Goal: Task Accomplishment & Management: Complete application form

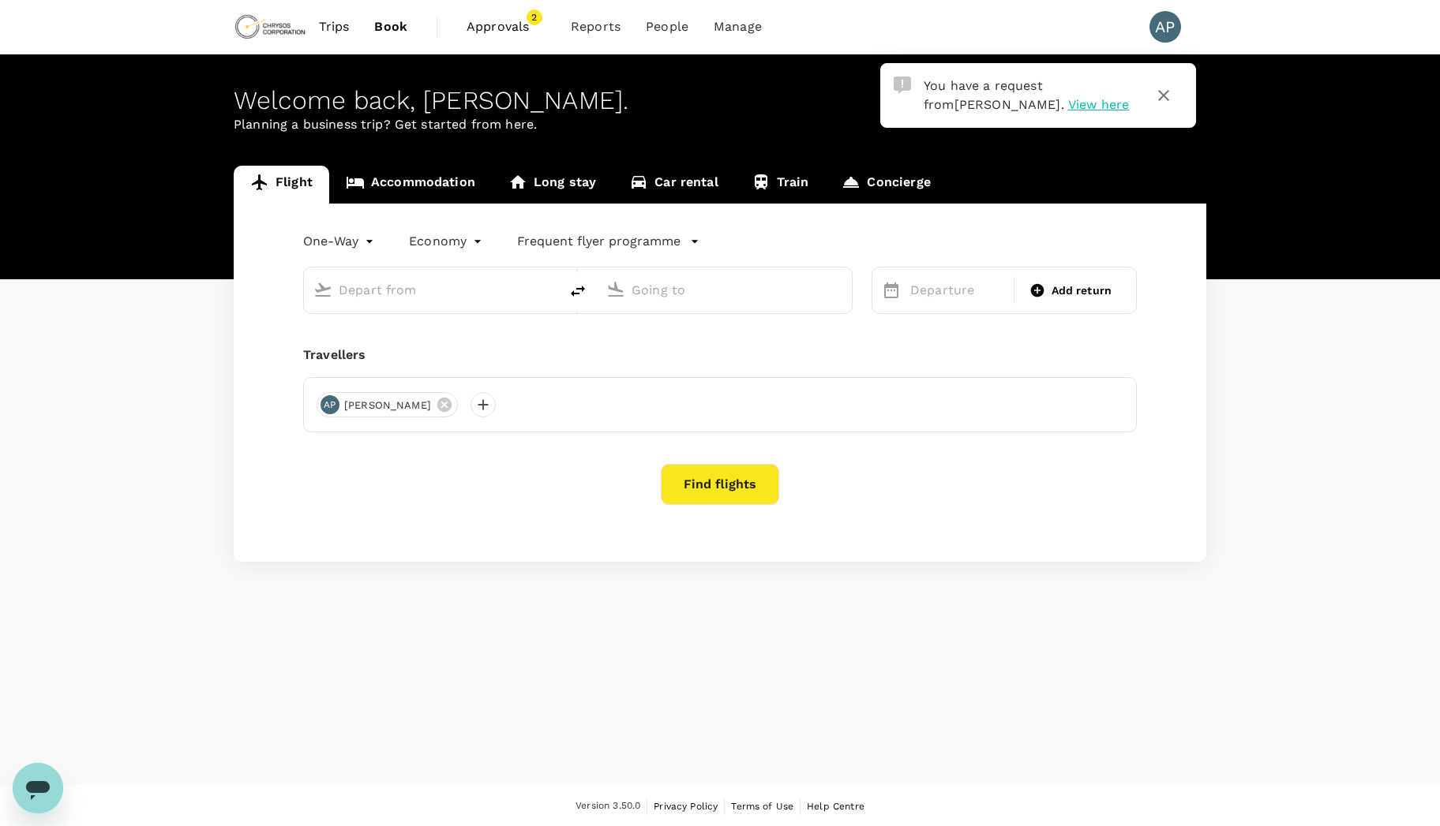
type input "Prince [PERSON_NAME] (YXS)"
type input "Edmonton Intl (YEG)"
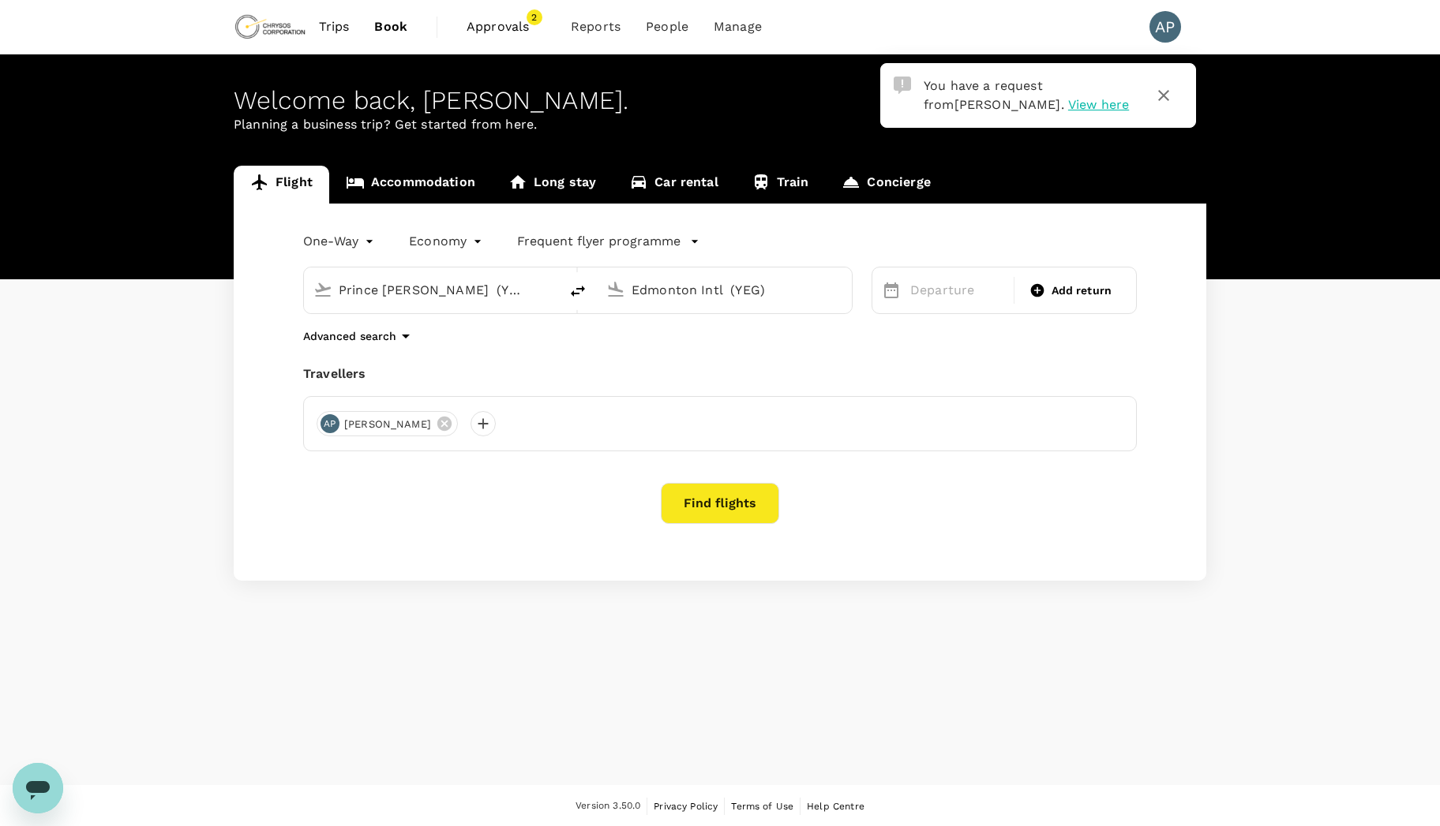
click at [1068, 102] on span "View here" at bounding box center [1098, 104] width 61 height 15
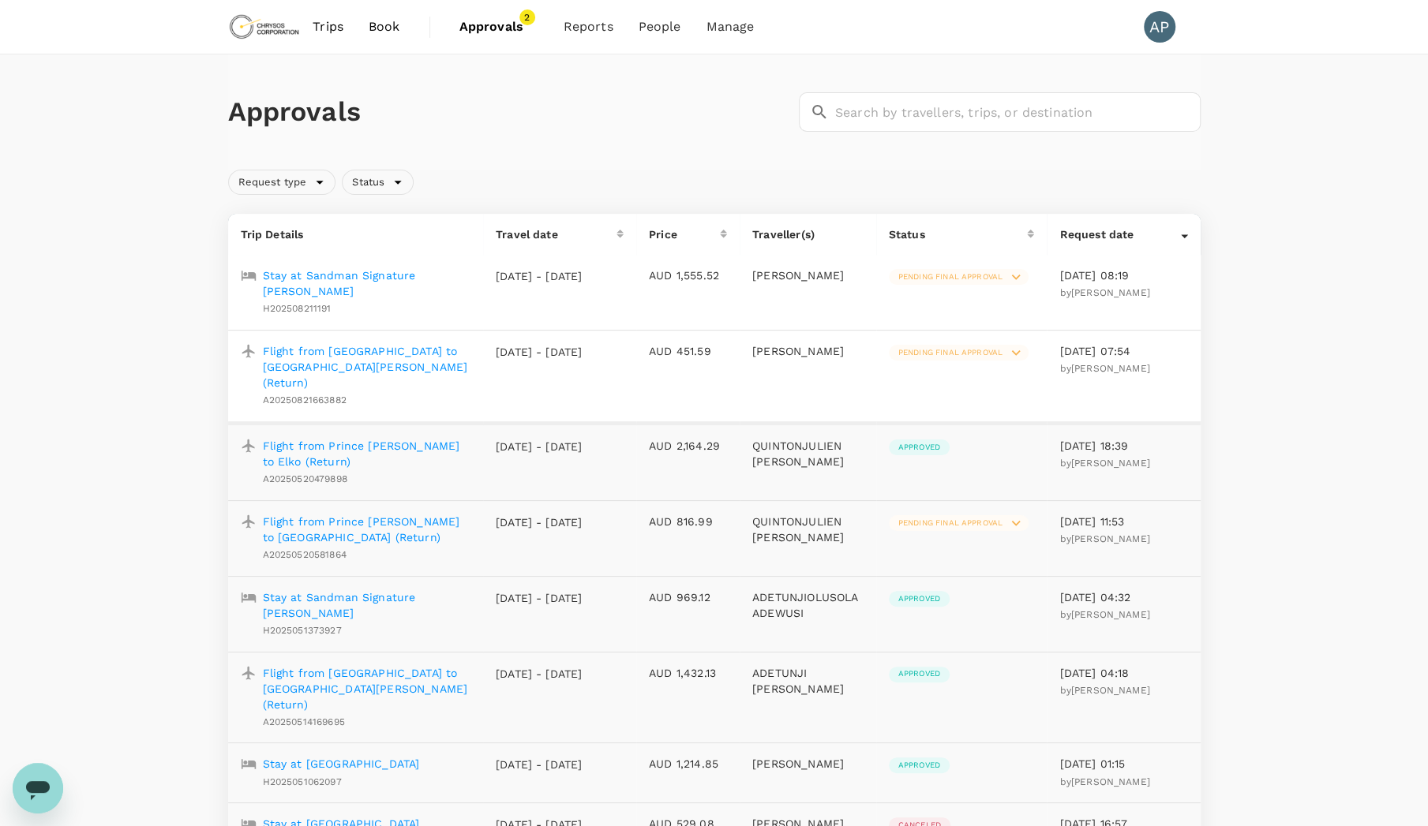
click at [1025, 347] on icon at bounding box center [1015, 352] width 17 height 17
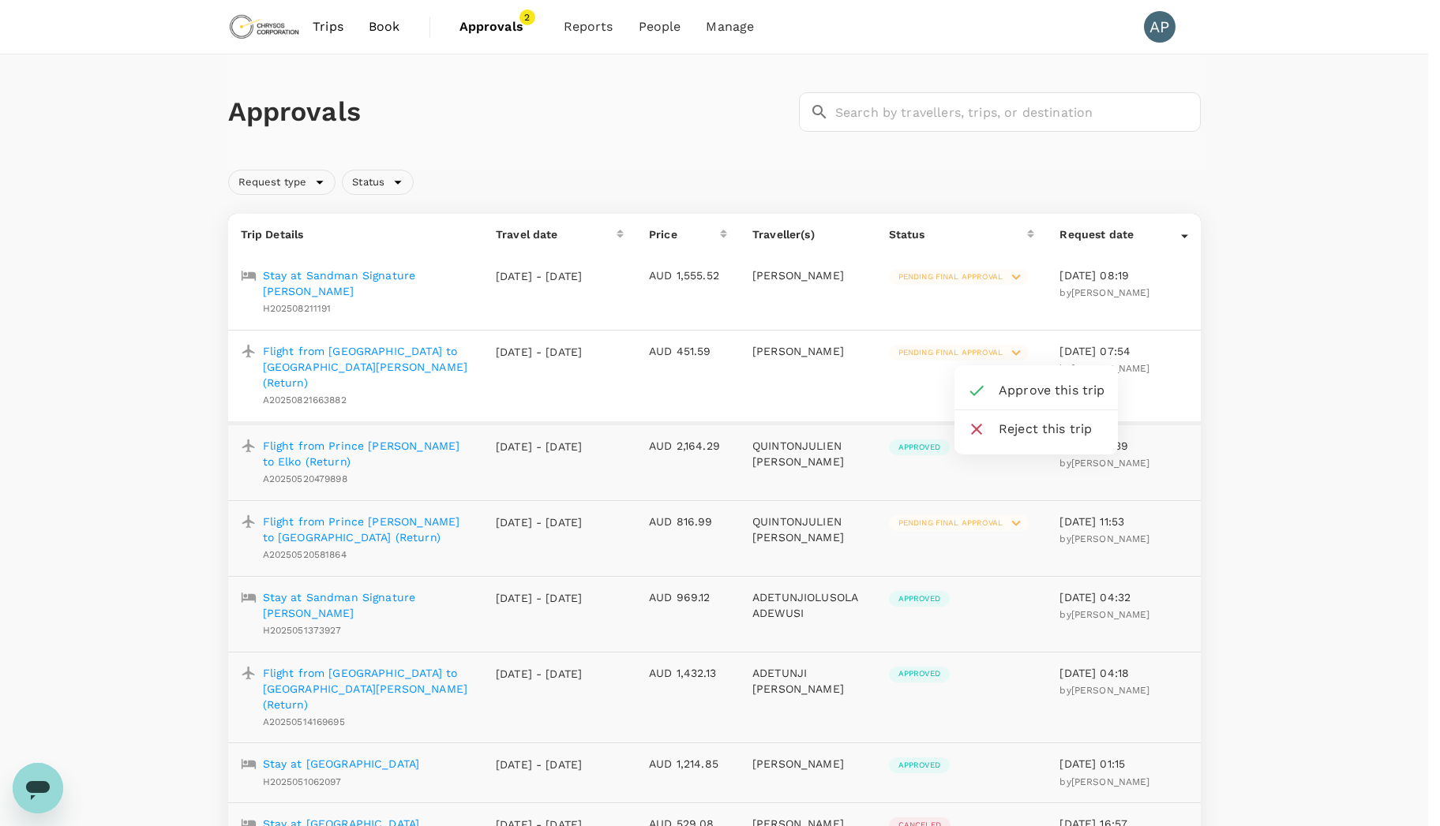
drag, startPoint x: 403, startPoint y: 352, endPoint x: 372, endPoint y: 356, distance: 31.0
click at [372, 356] on div at bounding box center [720, 413] width 1440 height 826
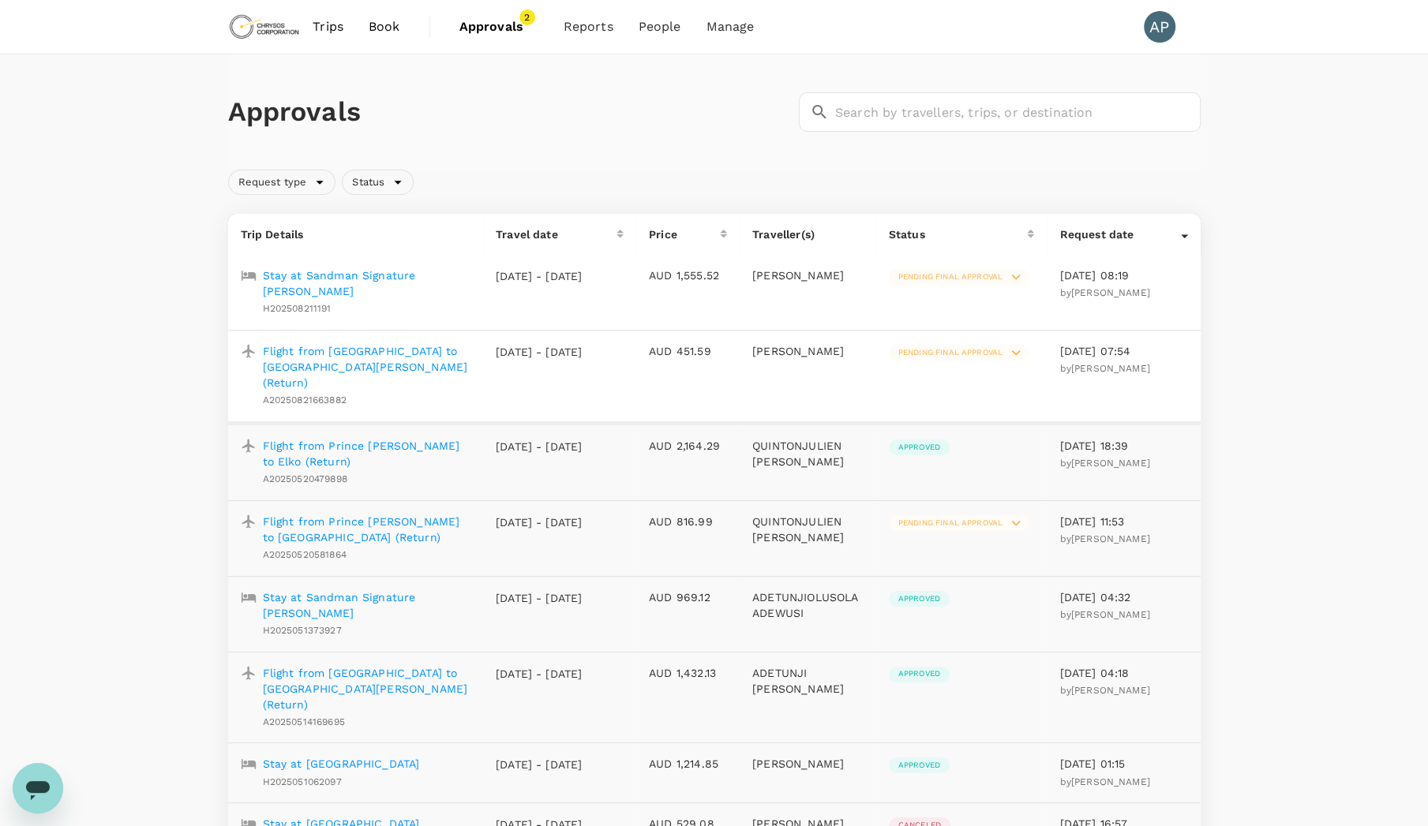
click at [372, 350] on p "Flight from [GEOGRAPHIC_DATA] to [GEOGRAPHIC_DATA][PERSON_NAME] (Return)" at bounding box center [367, 366] width 208 height 47
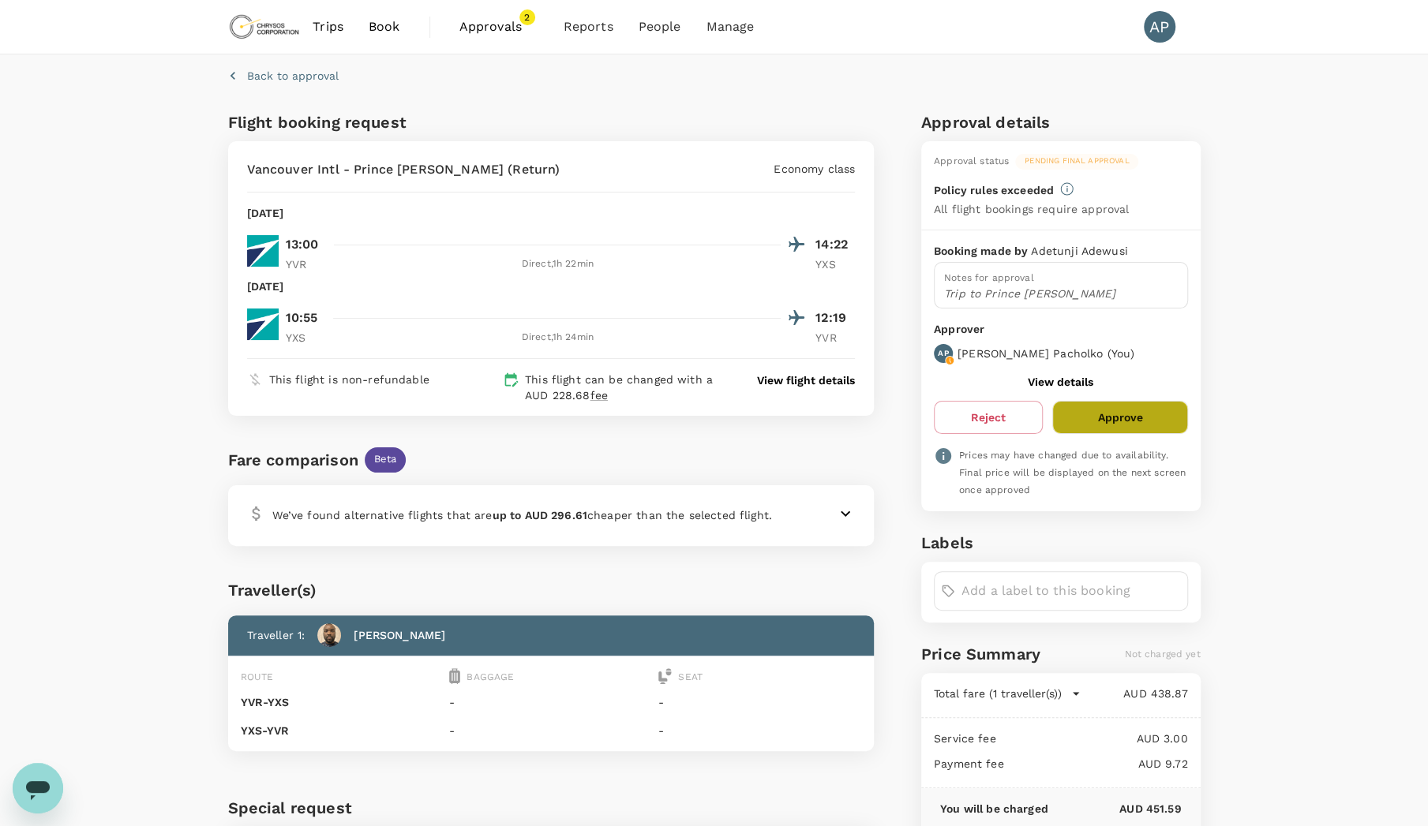
click at [1157, 418] on button "Approve" at bounding box center [1119, 417] width 135 height 33
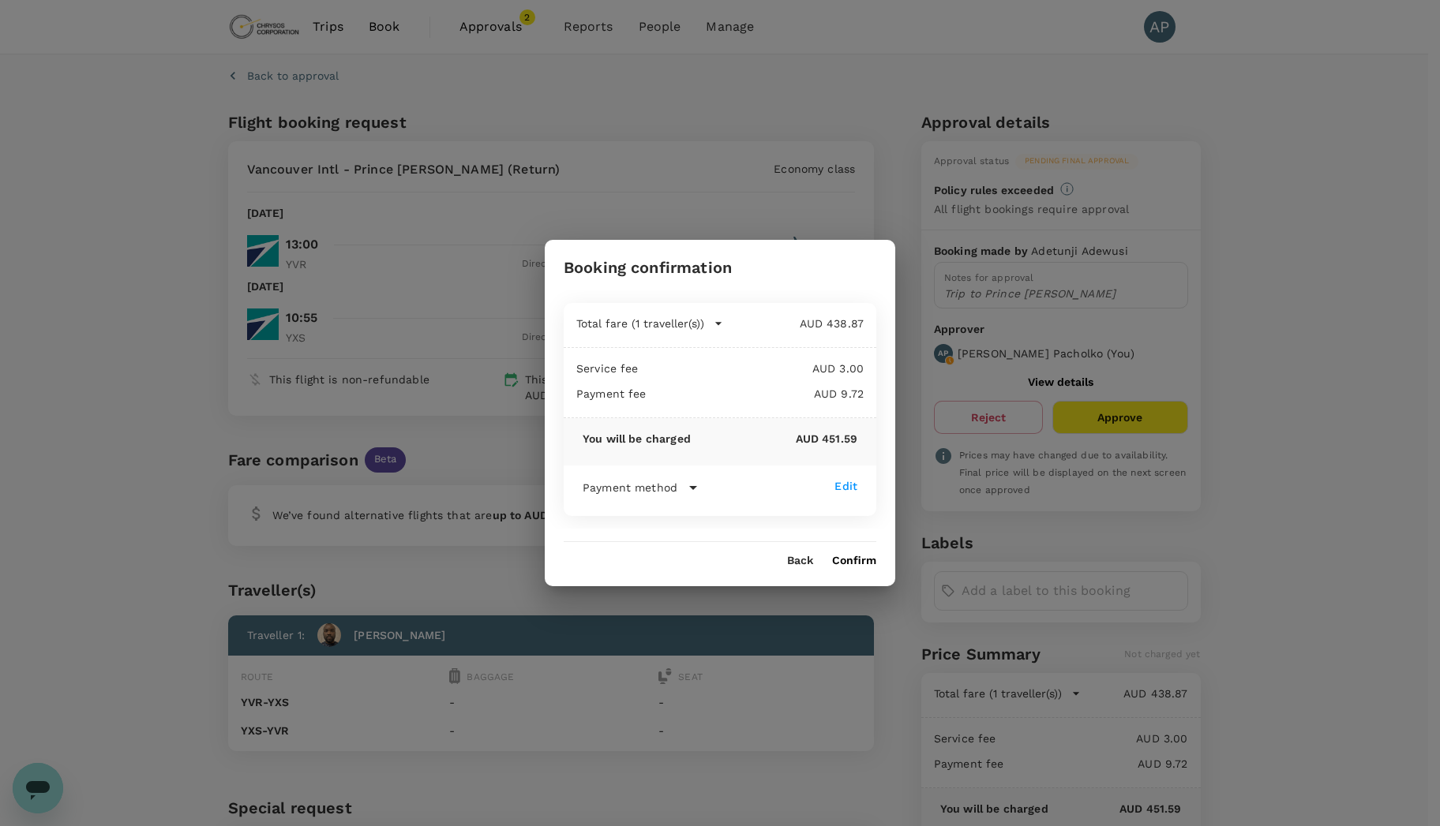
click at [853, 558] on button "Confirm" at bounding box center [854, 561] width 44 height 13
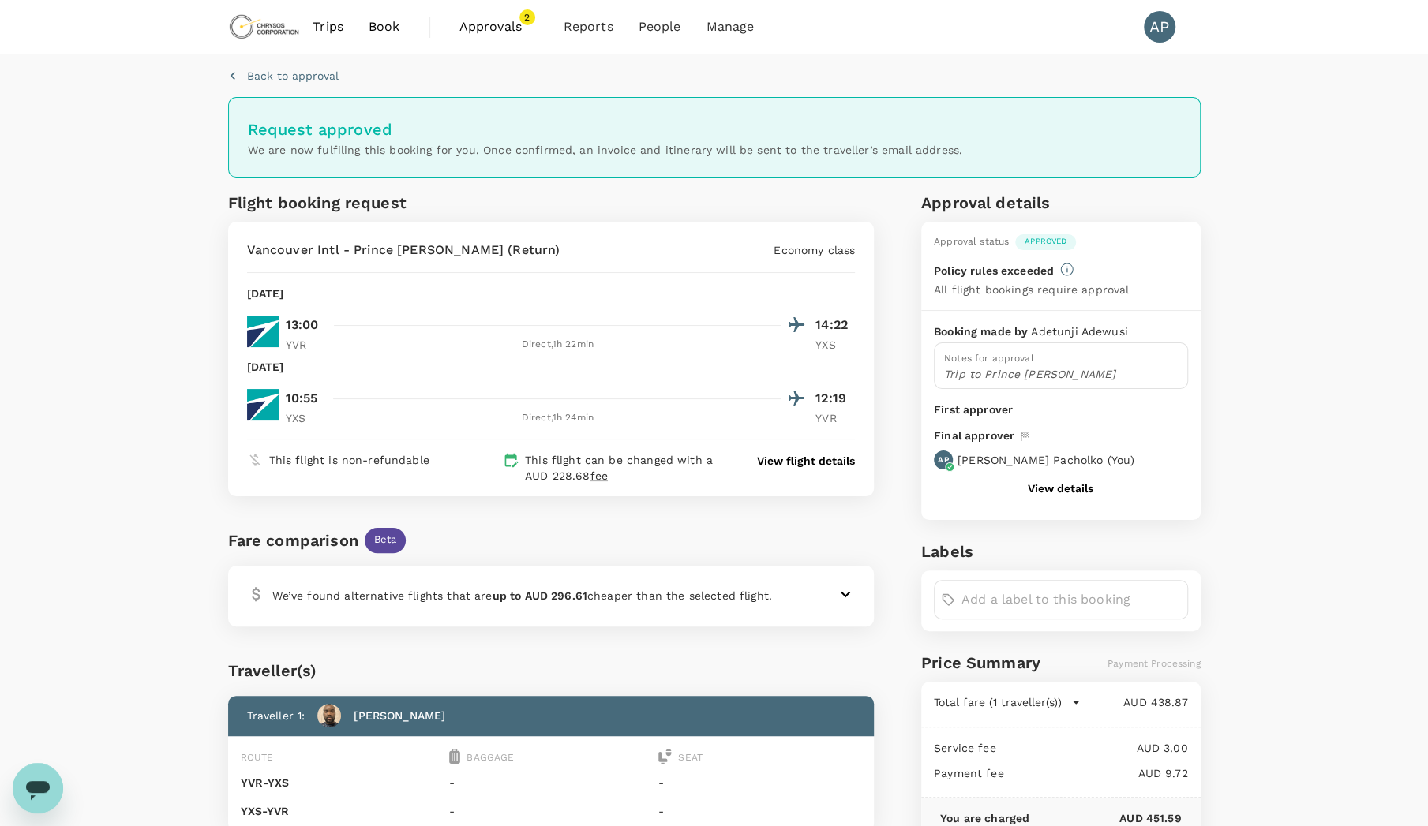
click at [489, 38] on span "Approvals 2" at bounding box center [498, 26] width 79 height 25
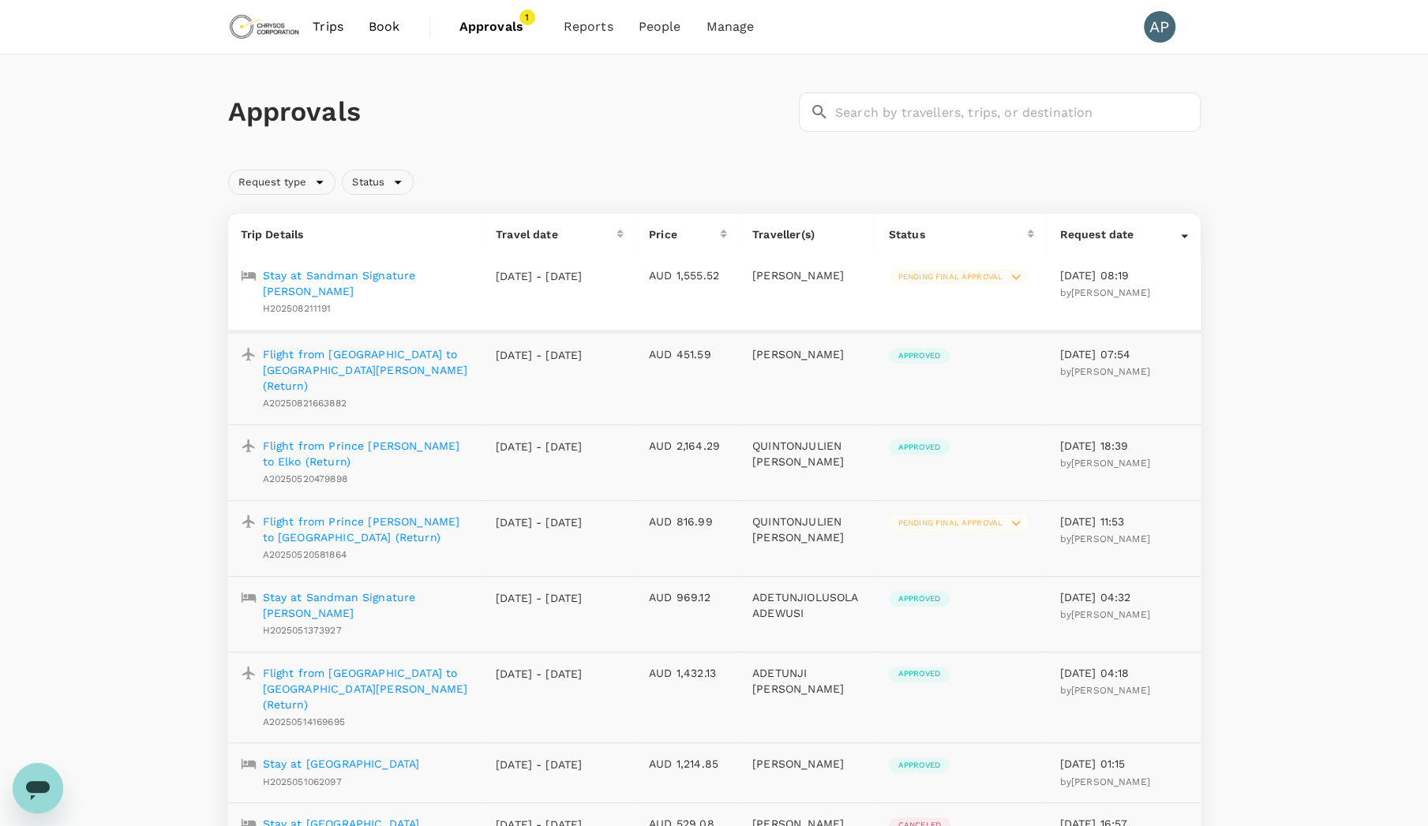
click at [383, 274] on p "Stay at Sandman Signature [PERSON_NAME]" at bounding box center [367, 284] width 208 height 32
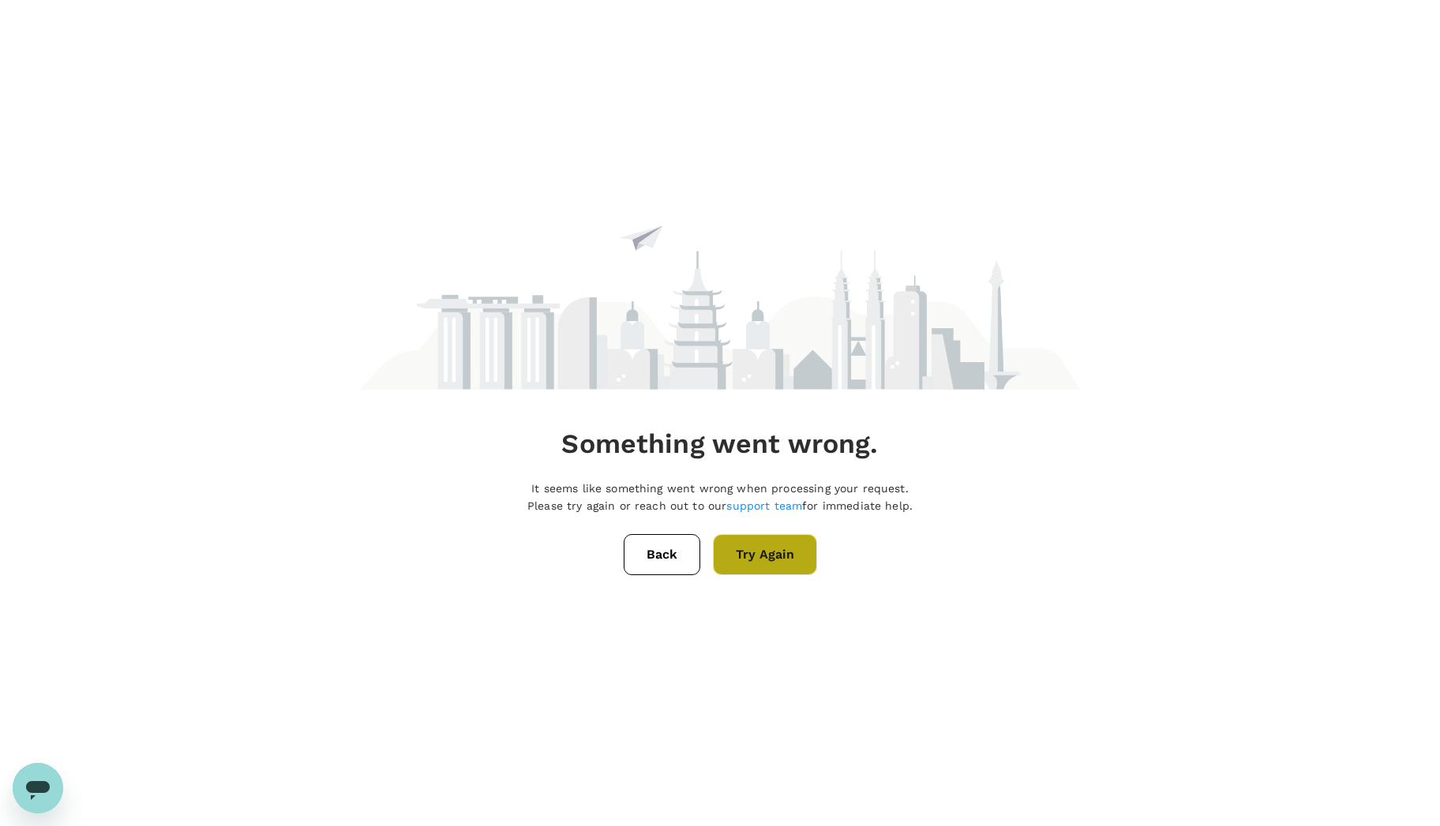
click at [746, 560] on button "Try Again" at bounding box center [765, 554] width 104 height 41
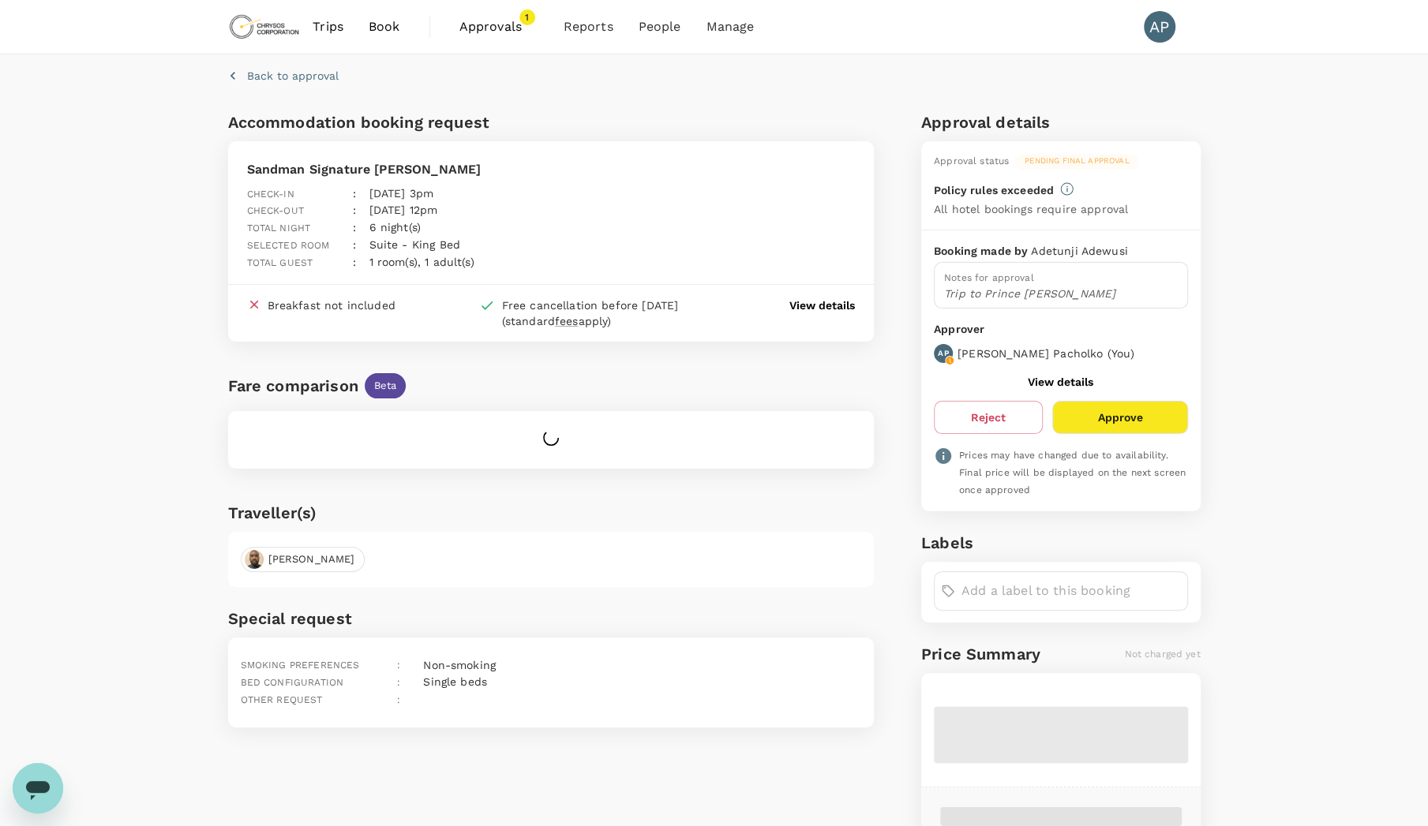
click at [489, 29] on span "Approvals" at bounding box center [498, 26] width 79 height 19
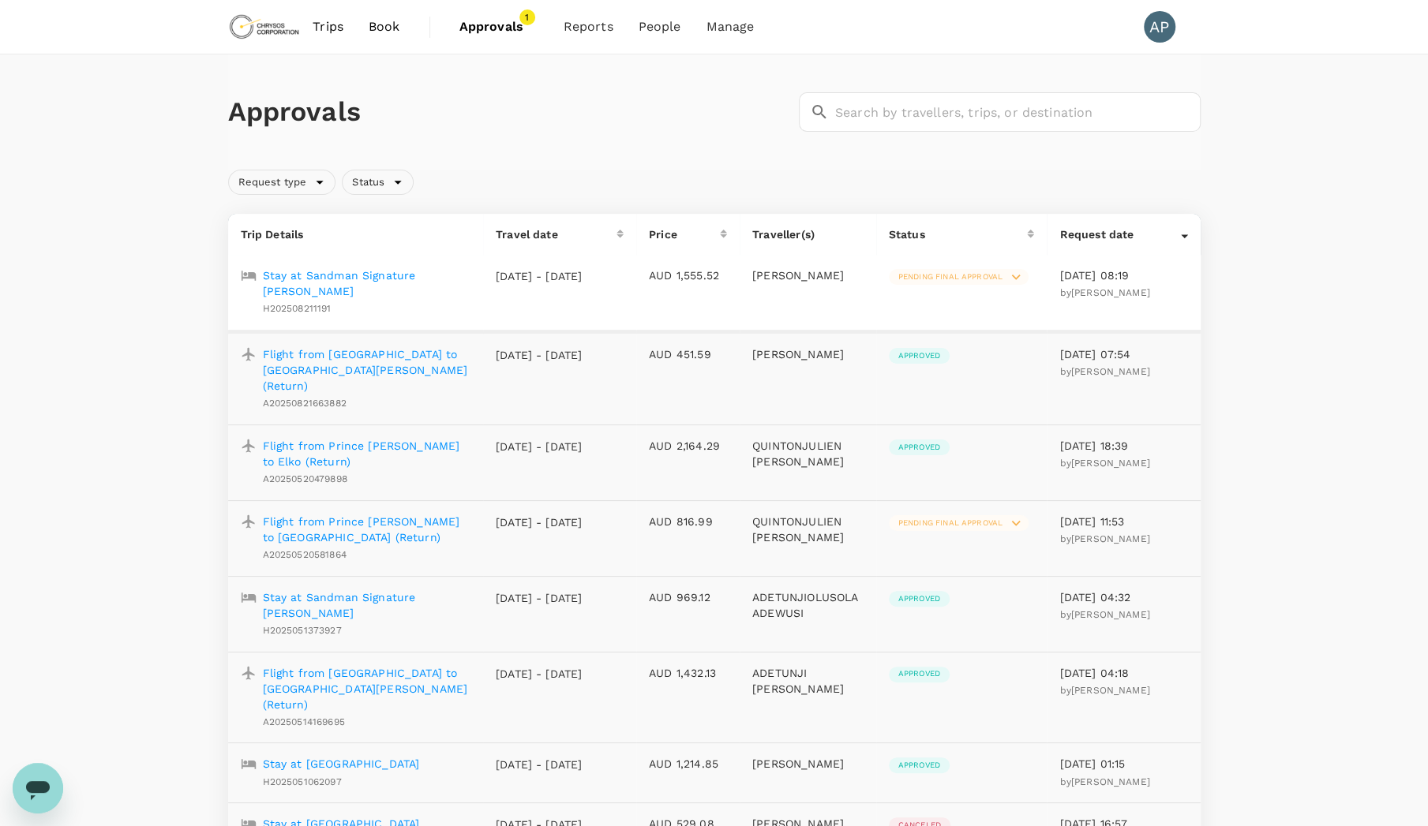
click at [349, 272] on p "Stay at Sandman Signature [PERSON_NAME]" at bounding box center [367, 284] width 208 height 32
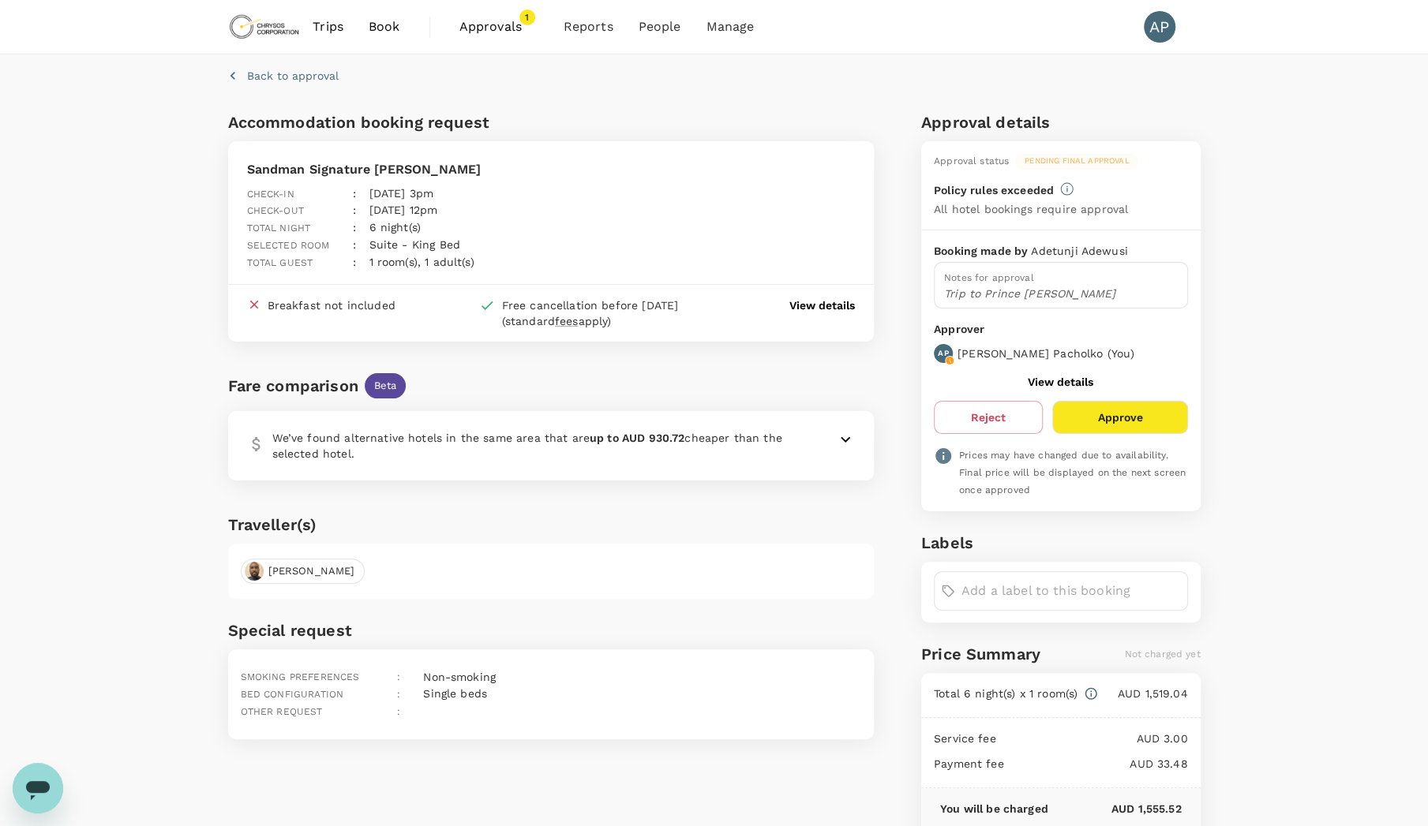
click at [1157, 423] on button "Approve" at bounding box center [1119, 417] width 135 height 33
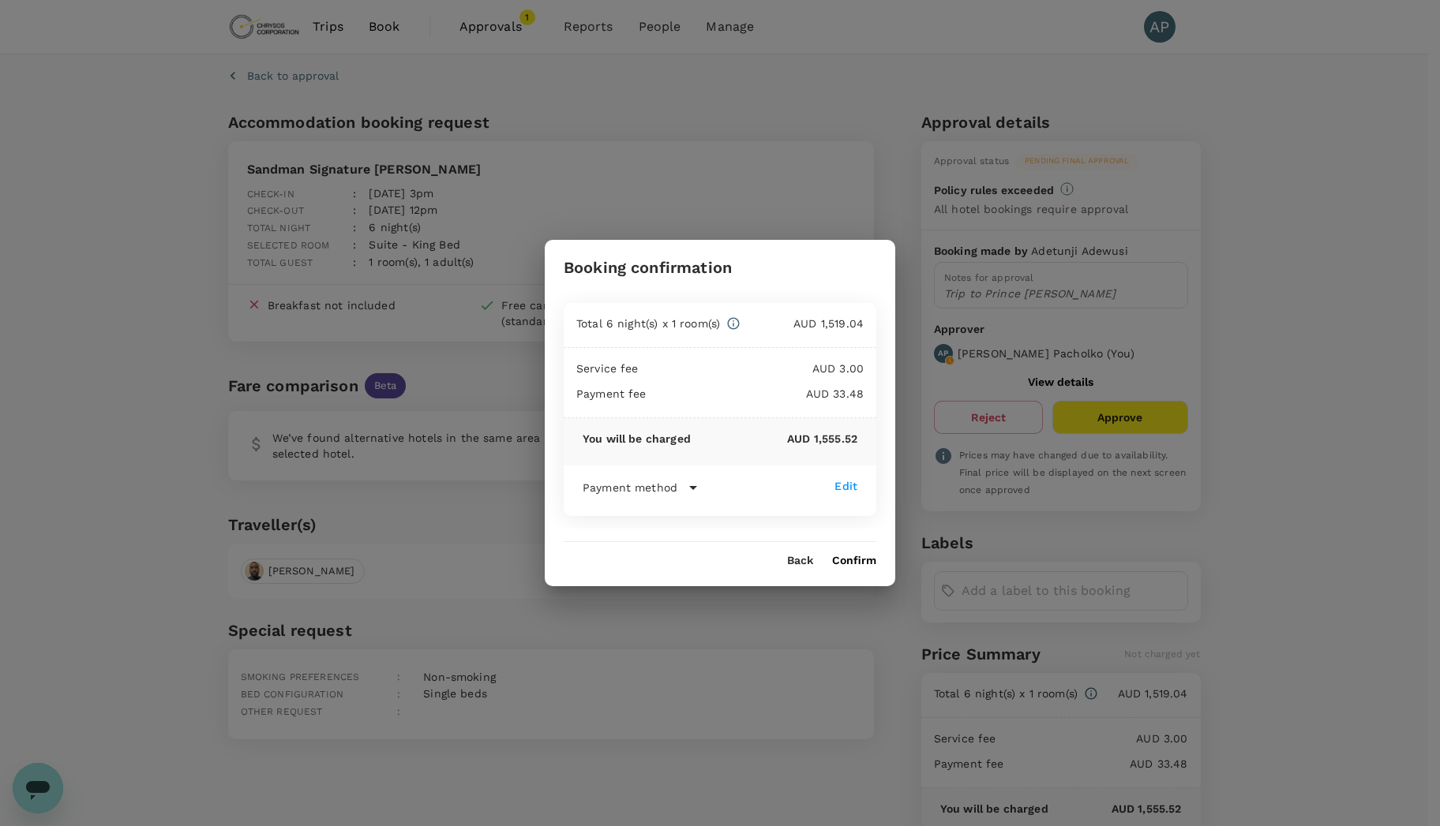
click at [845, 559] on button "Confirm" at bounding box center [854, 561] width 44 height 13
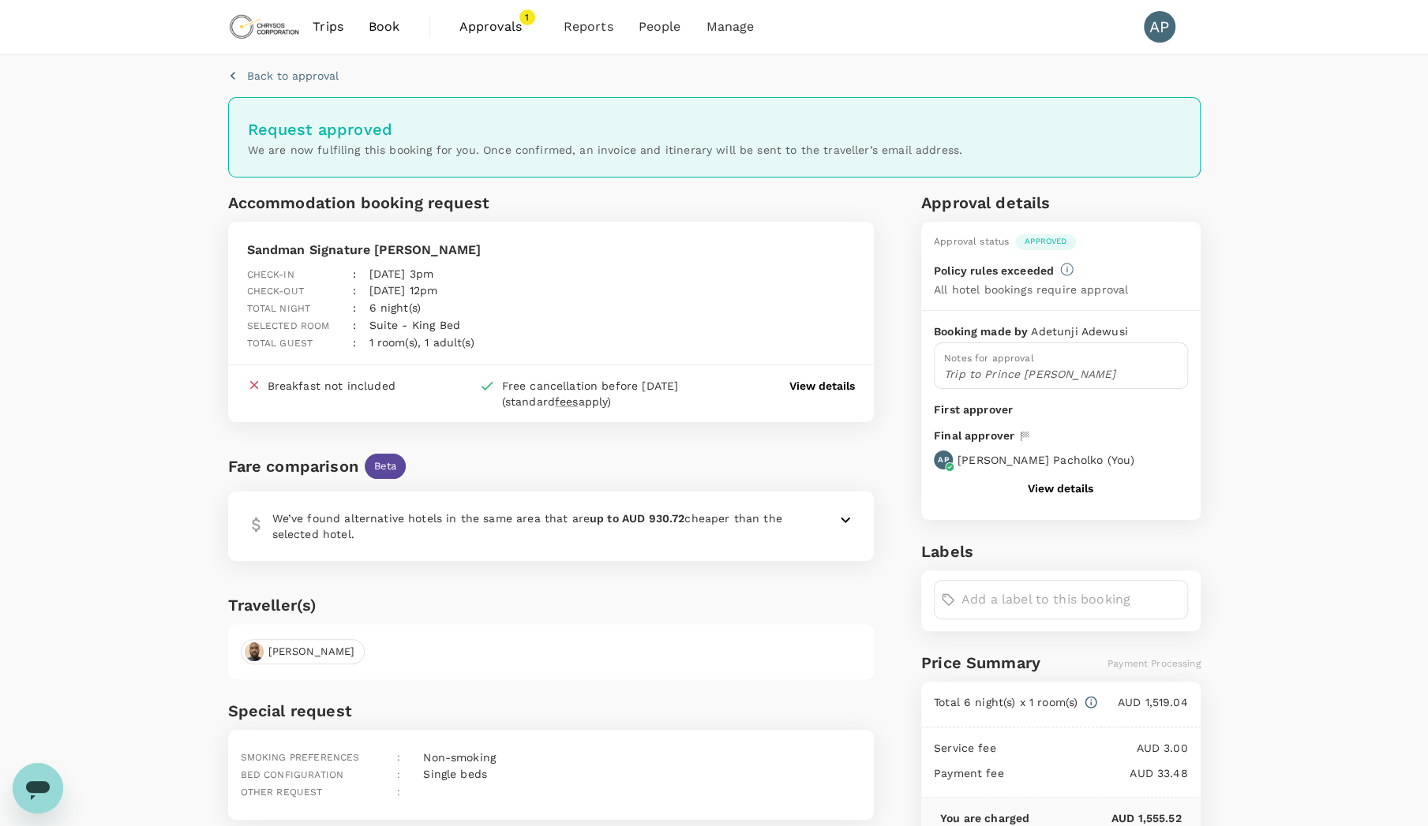
click at [516, 28] on span "Approvals" at bounding box center [498, 26] width 79 height 19
